Goal: Navigation & Orientation: Find specific page/section

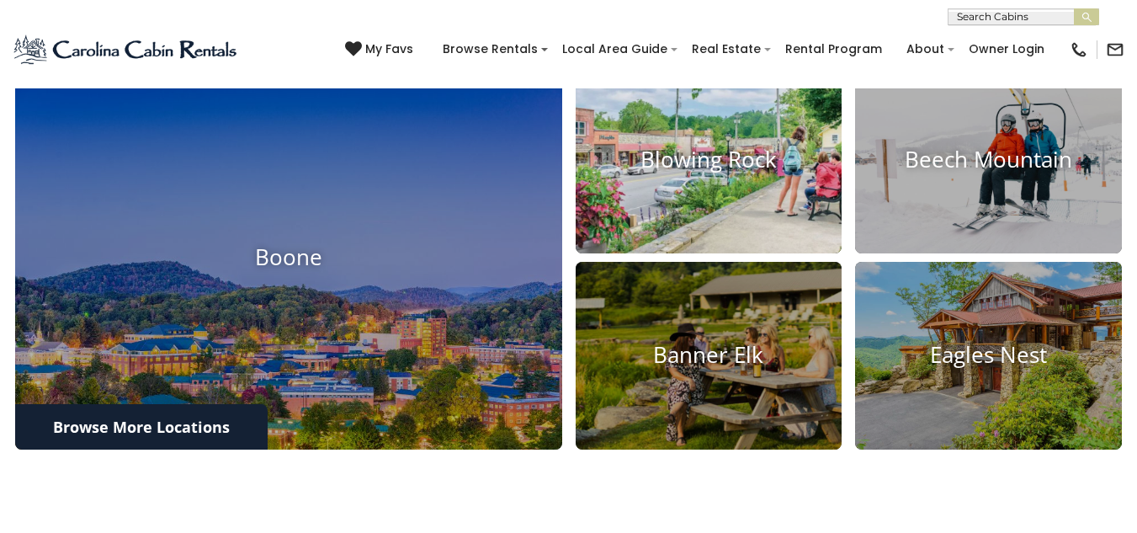
scroll to position [589, 0]
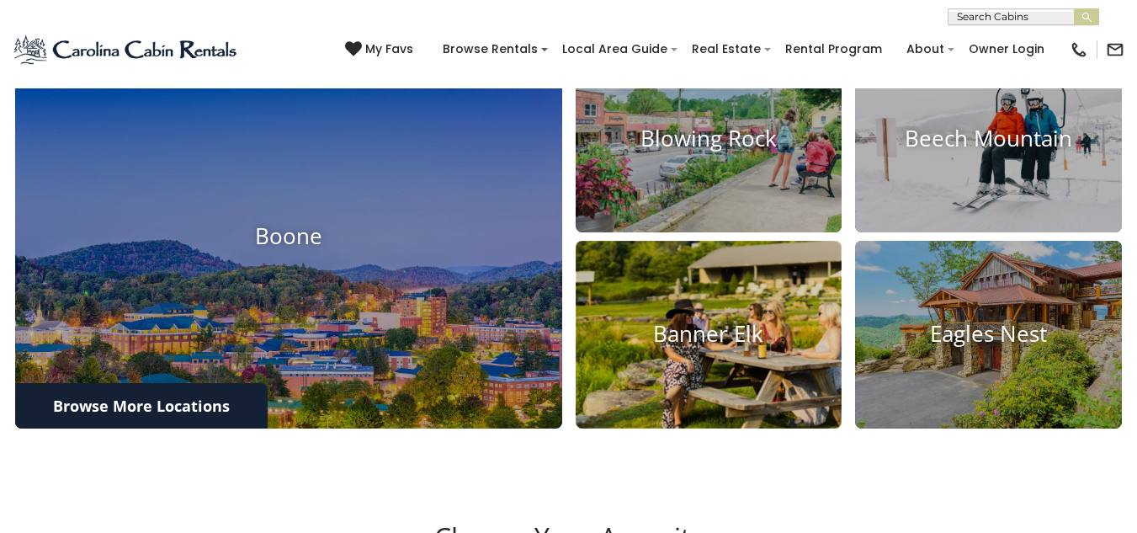
click at [689, 354] on img at bounding box center [708, 334] width 293 height 206
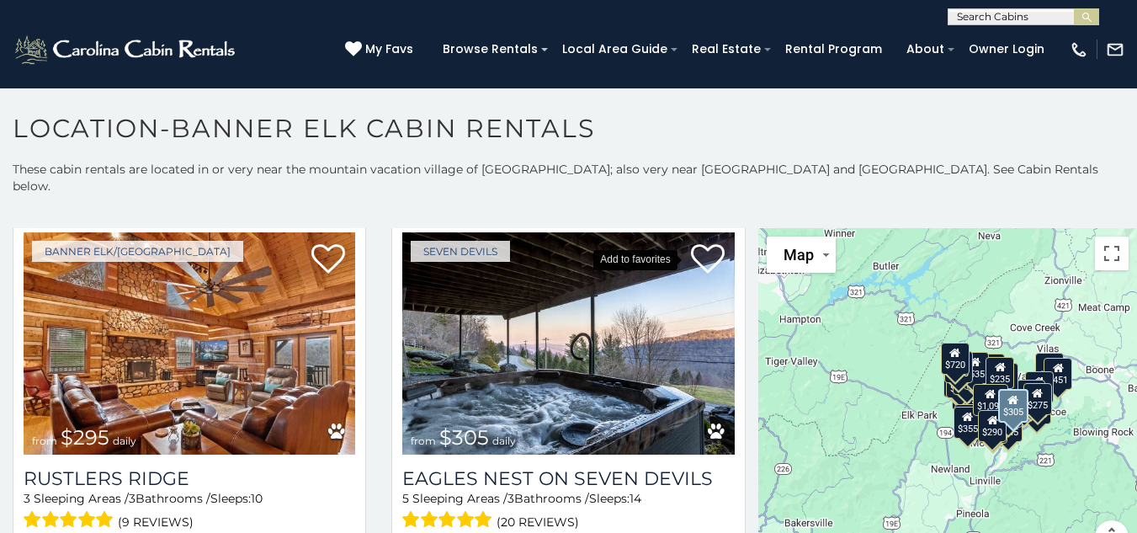
scroll to position [2357, 0]
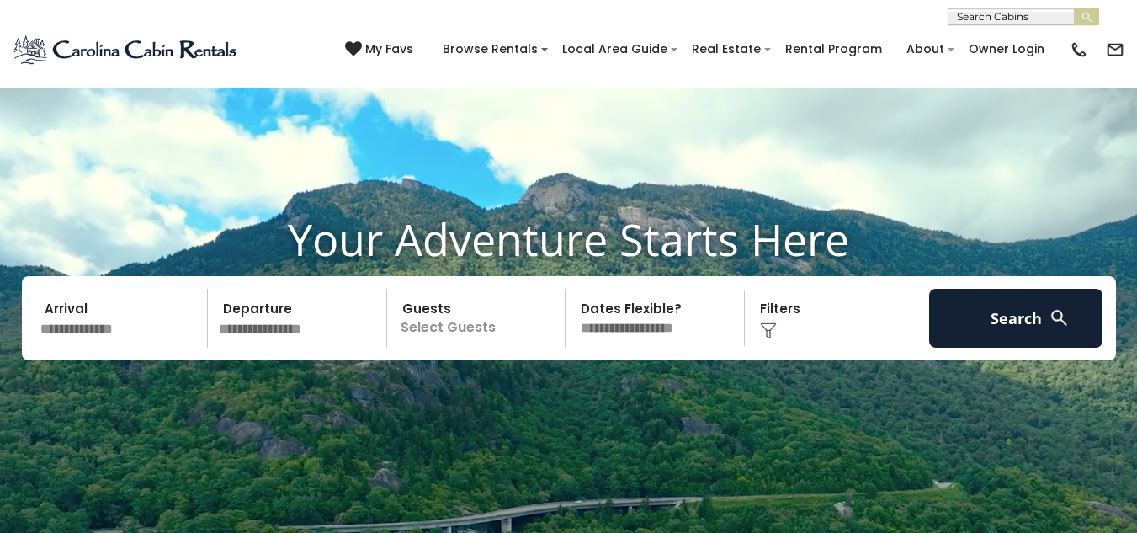
scroll to position [592, 0]
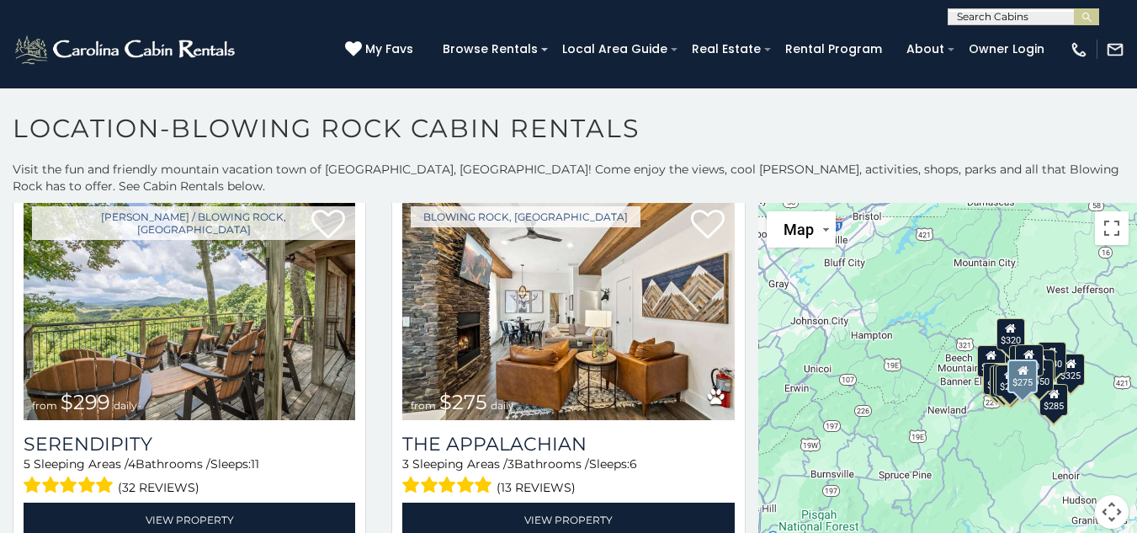
scroll to position [842, 0]
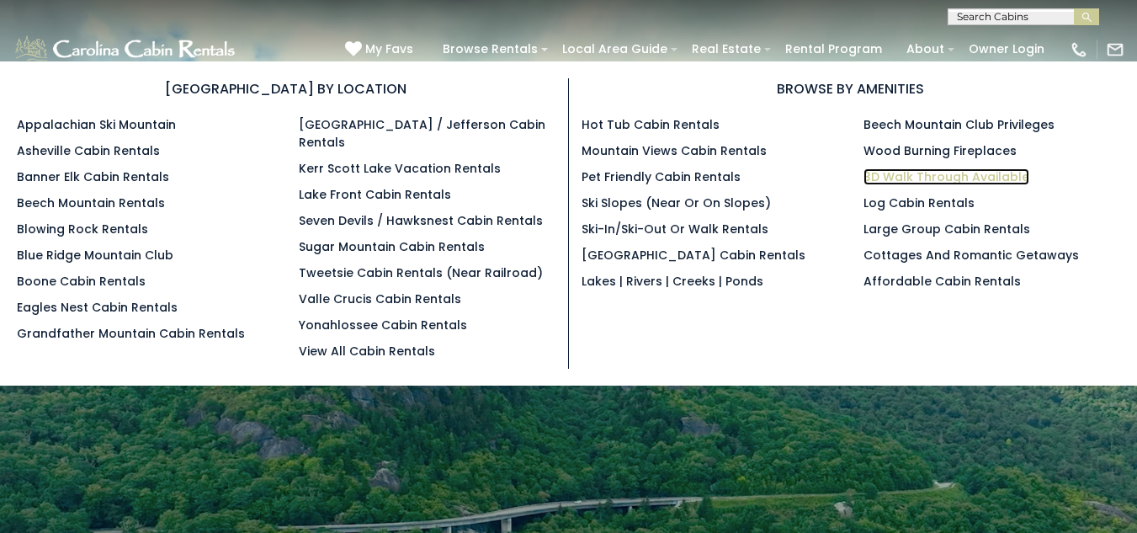
click at [931, 174] on link "3D Walk Through Available" at bounding box center [947, 176] width 166 height 17
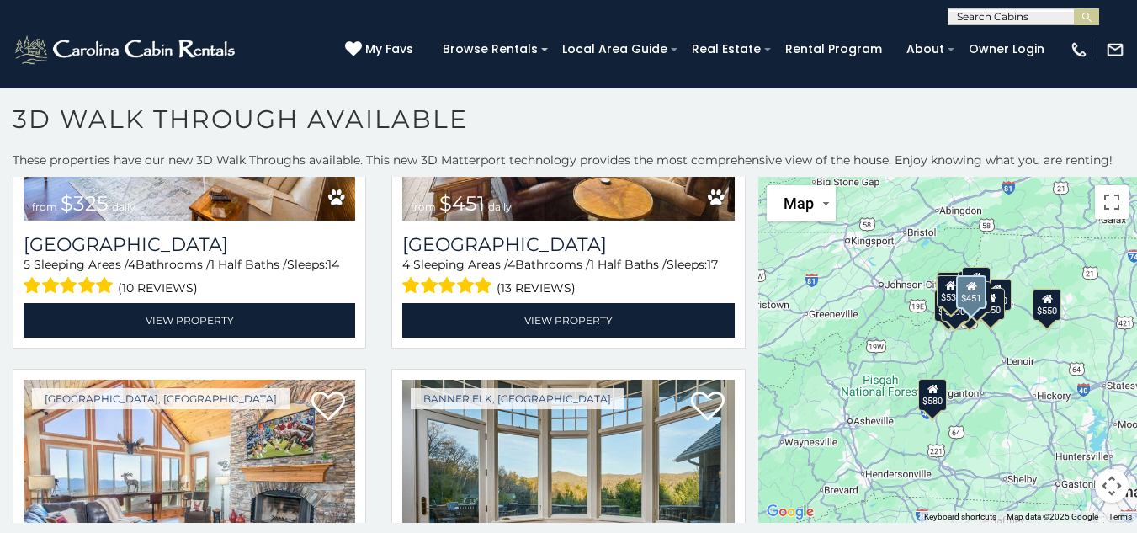
scroll to position [1431, 0]
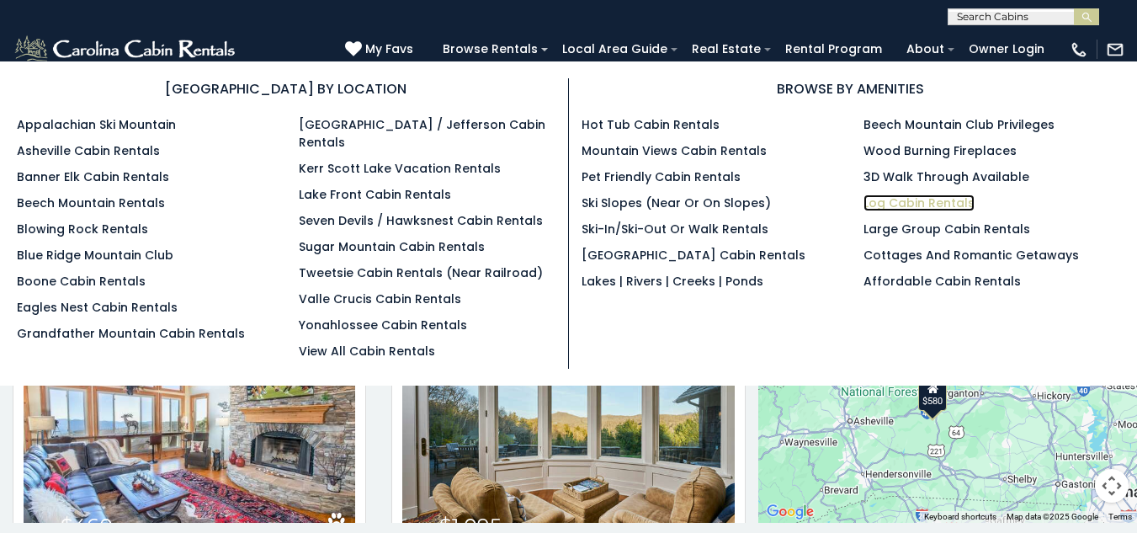
click at [938, 199] on link "Log Cabin Rentals" at bounding box center [919, 202] width 111 height 17
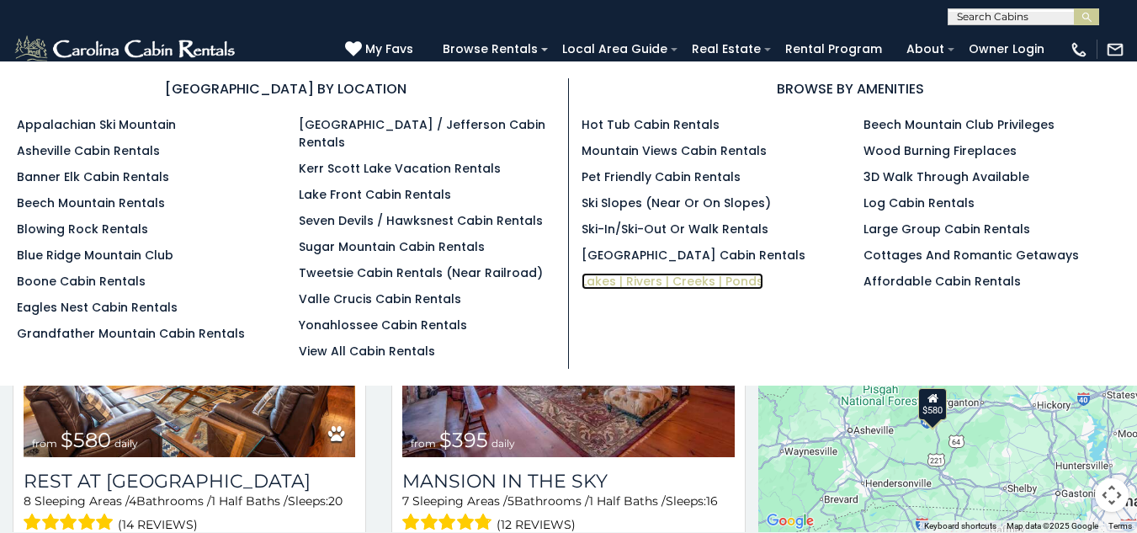
click at [660, 282] on link "Lakes | Rivers | Creeks | Ponds" at bounding box center [673, 281] width 182 height 17
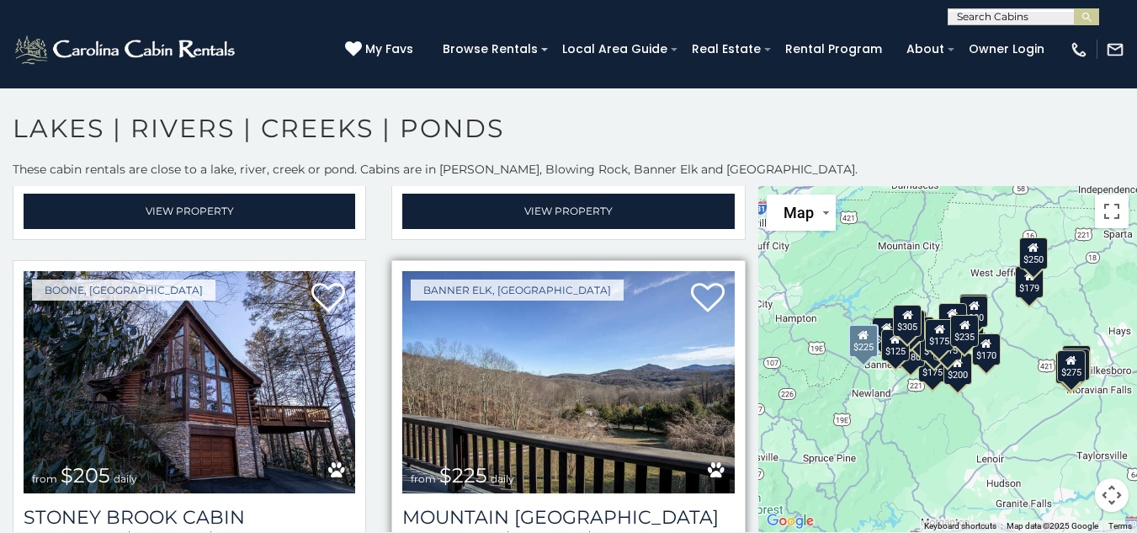
scroll to position [3030, 0]
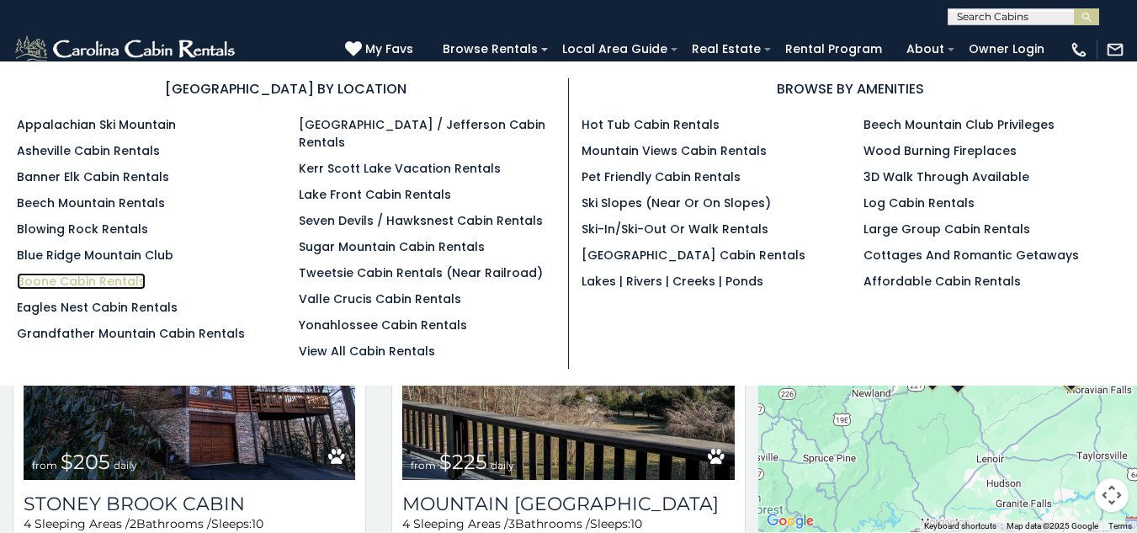
click at [107, 281] on link "Boone Cabin Rentals" at bounding box center [81, 281] width 129 height 17
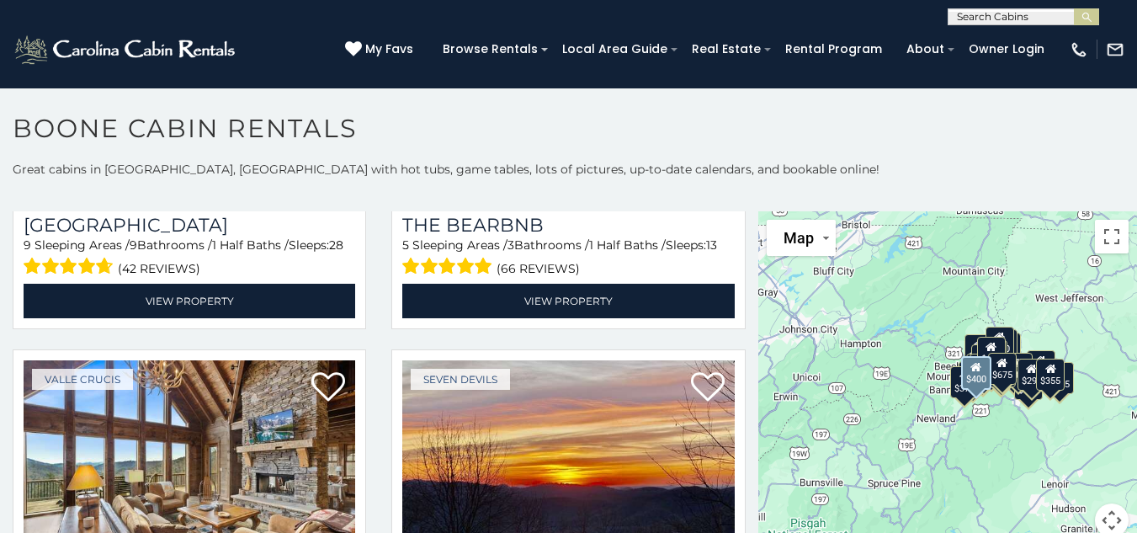
scroll to position [1852, 0]
